Goal: Navigation & Orientation: Find specific page/section

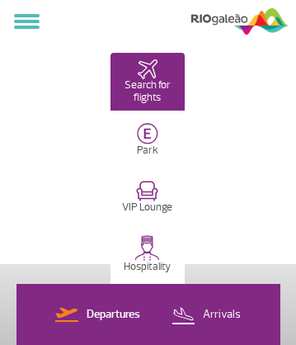
select select
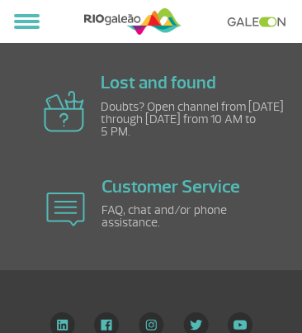
scroll to position [223, 0]
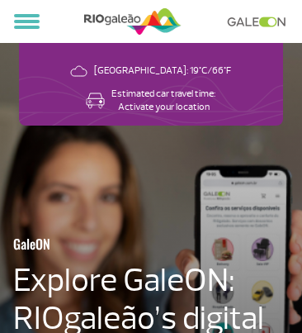
click at [132, 21] on img at bounding box center [132, 21] width 97 height 31
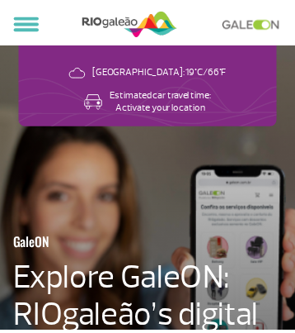
scroll to position [2108, 0]
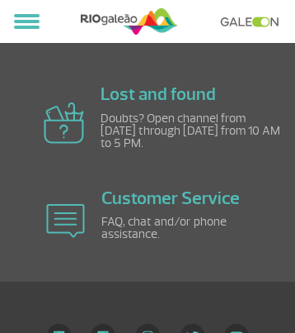
click at [58, 323] on img at bounding box center [59, 335] width 26 height 25
click at [254, 21] on link at bounding box center [254, 22] width 68 height 11
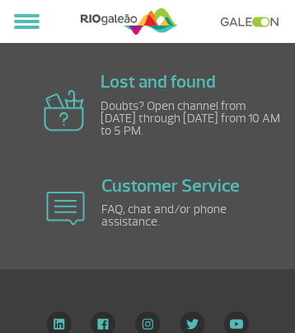
click at [254, 21] on link at bounding box center [254, 22] width 68 height 11
click at [103, 320] on img at bounding box center [103, 323] width 25 height 25
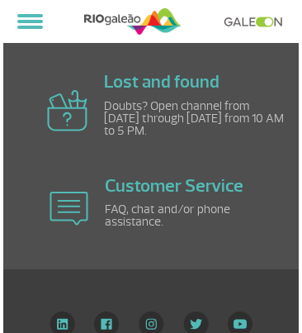
scroll to position [2120, 0]
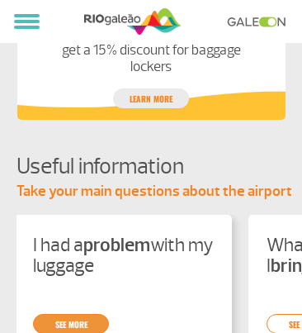
scroll to position [0, 0]
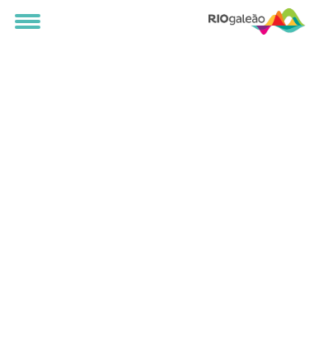
select select
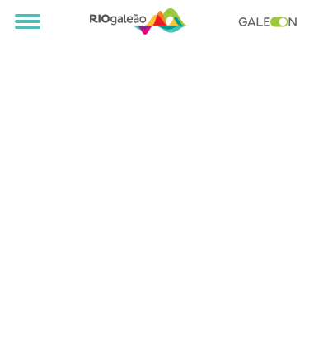
click at [139, 21] on img at bounding box center [138, 21] width 97 height 31
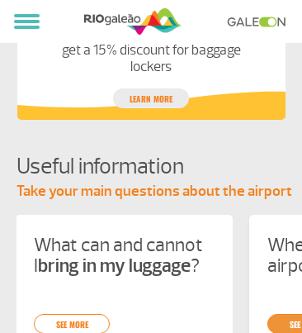
scroll to position [0, 234]
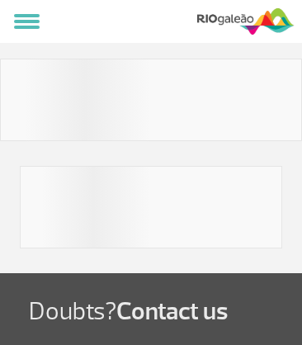
select select
